Goal: Task Accomplishment & Management: Manage account settings

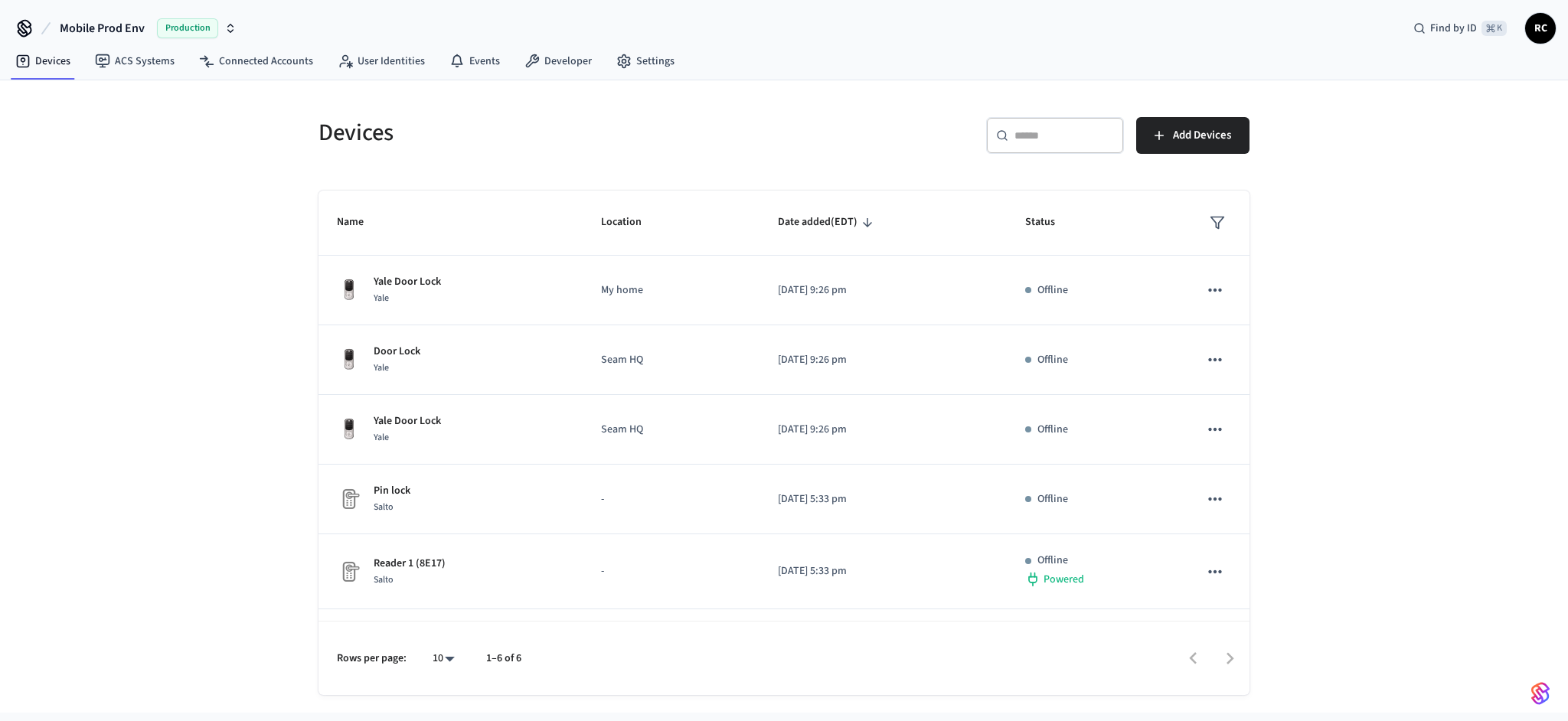
click at [1384, 407] on div "Devices ​ ​ Add Devices Name Location Date added (EDT) Status Yale Door Lock Ya…" at bounding box center [784, 396] width 1568 height 632
click at [1360, 526] on div "Devices ​ ​ Add Devices Name Location Date added (EDT) Status Yale Door Lock Ya…" at bounding box center [784, 396] width 1568 height 632
click at [1363, 506] on div "Devices ​ ​ Add Devices Name Location Date added (EDT) Status Yale Door Lock Ya…" at bounding box center [784, 396] width 1568 height 632
click at [1352, 507] on div "Devices ​ ​ Add Devices Name Location Date added (EDT) Status Yale Door Lock Ya…" at bounding box center [784, 396] width 1568 height 632
